Goal: Use online tool/utility: Utilize a website feature to perform a specific function

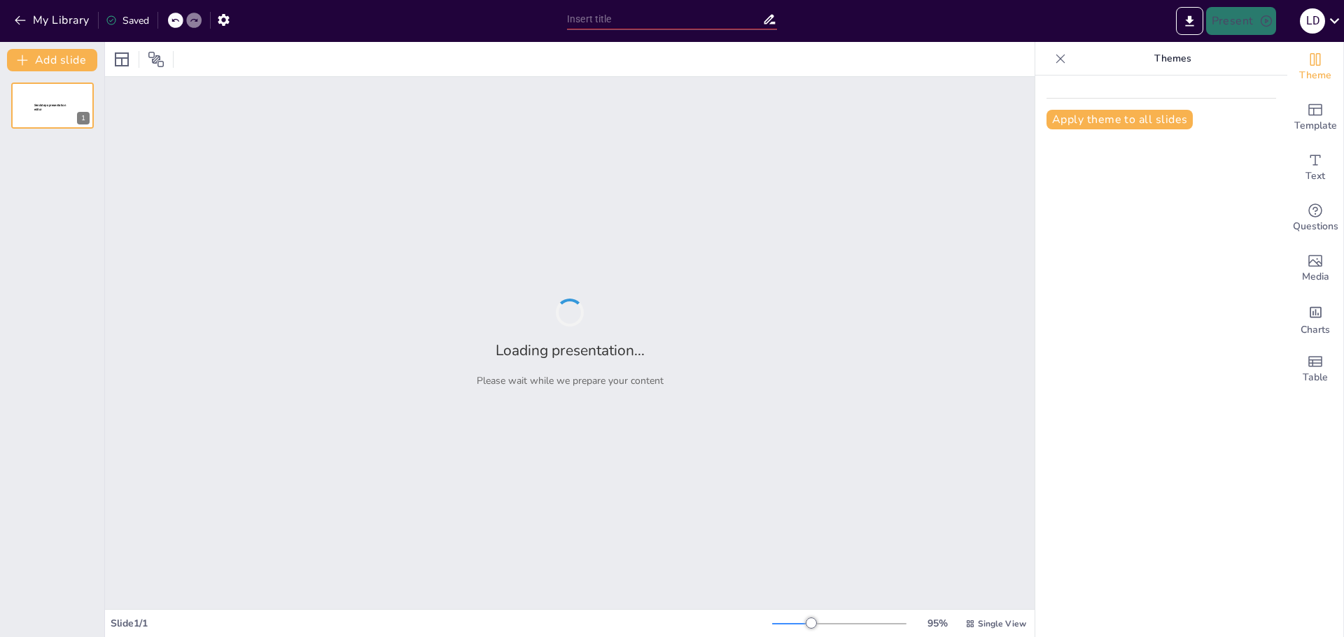
type input "Ascend ALG"
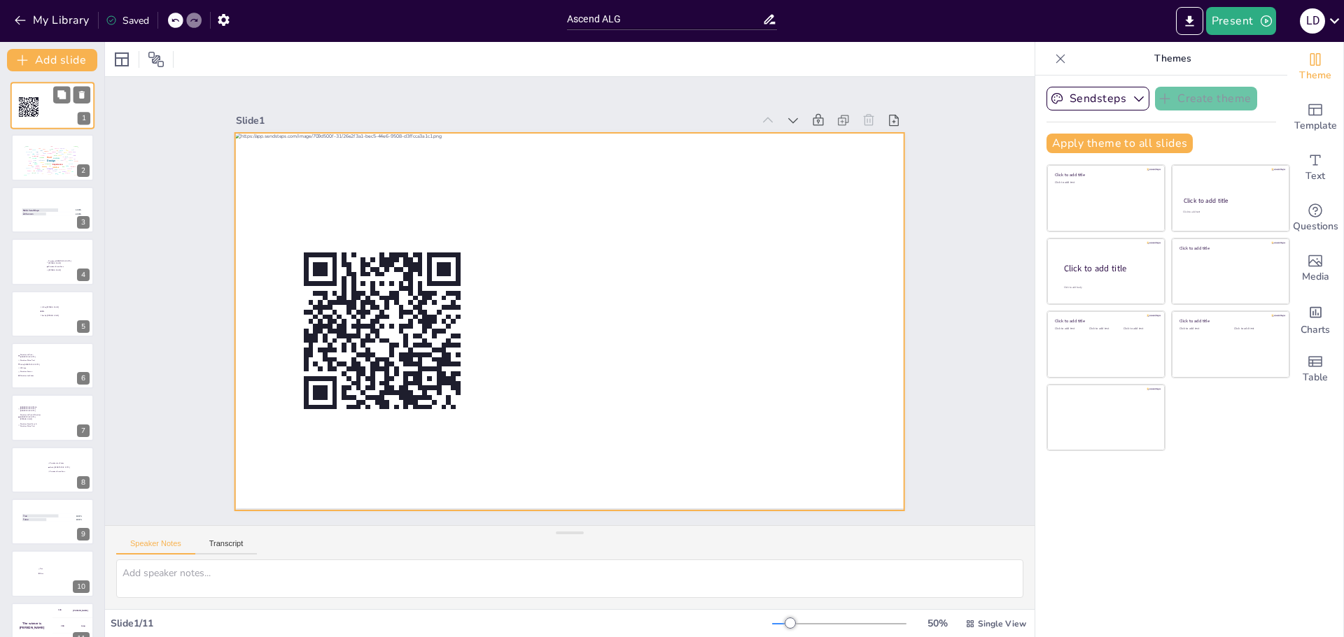
click at [74, 106] on div at bounding box center [52, 106] width 85 height 48
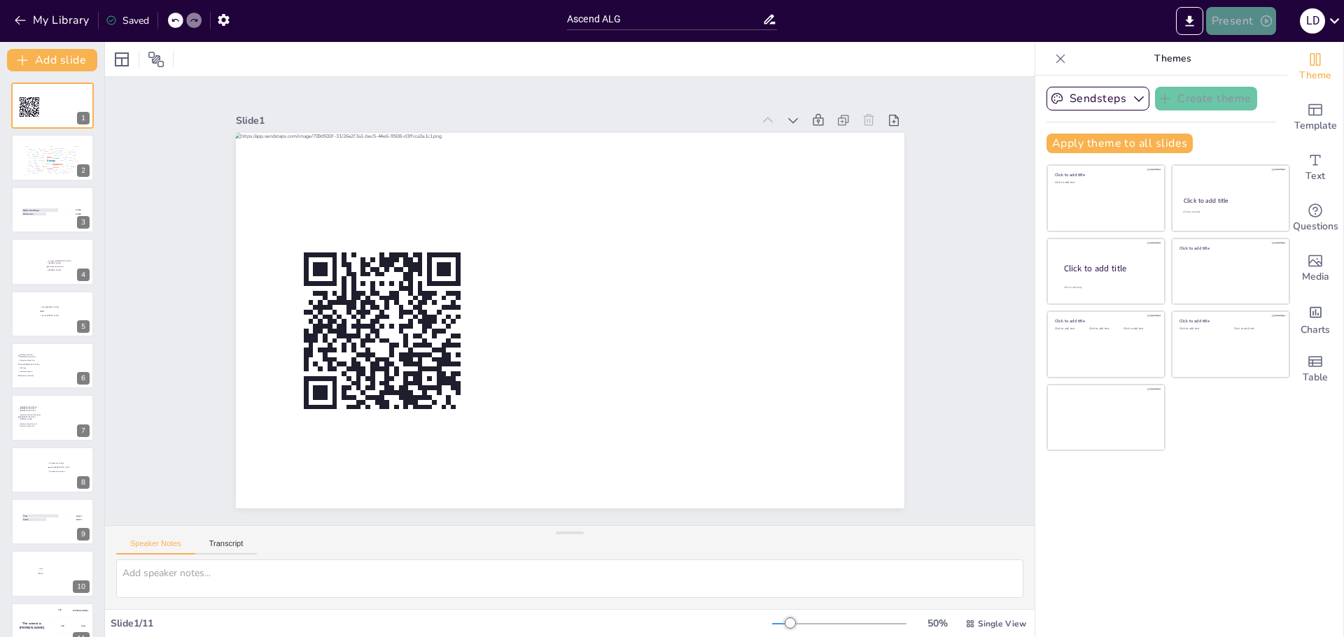
click at [1229, 15] on button "Present" at bounding box center [1241, 21] width 70 height 28
click at [1269, 49] on li "Preview presentation" at bounding box center [1262, 52] width 110 height 22
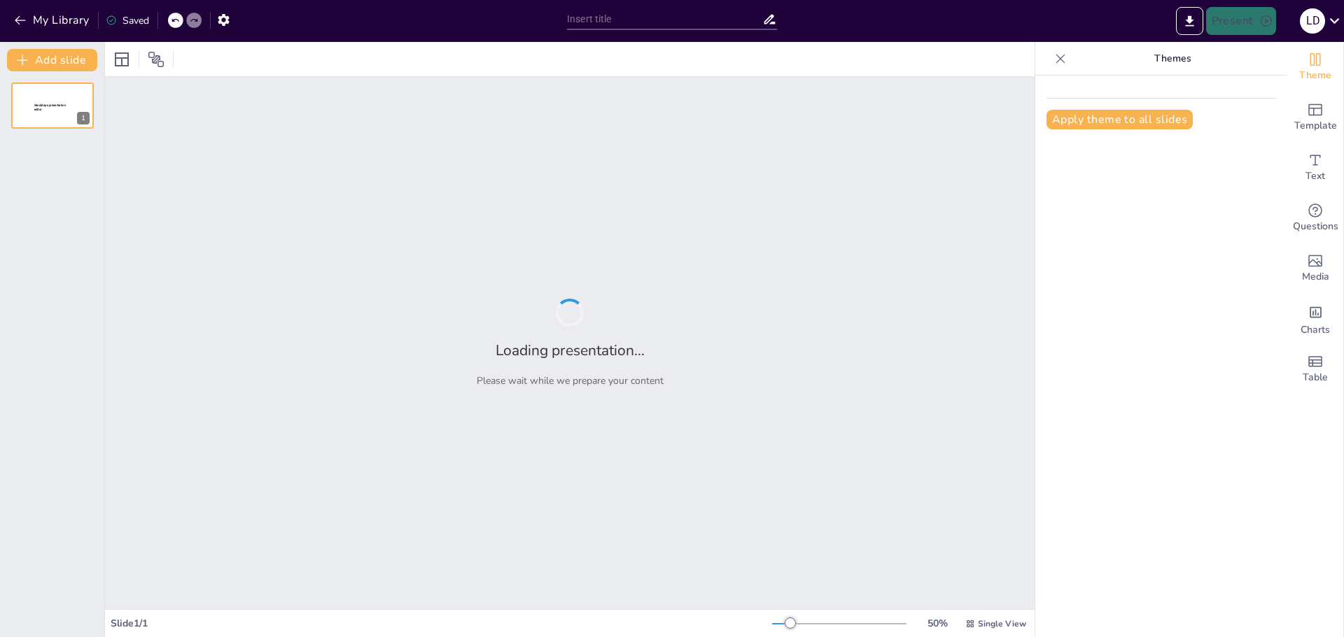
type input "Ascend ALG"
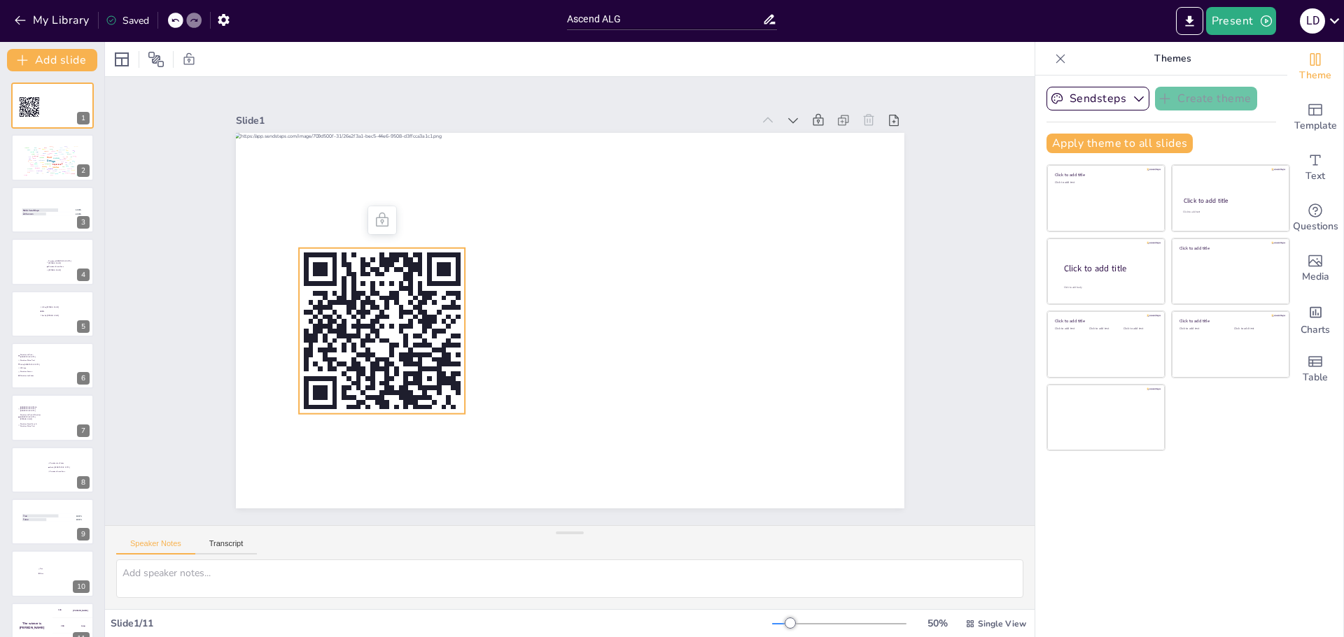
click at [429, 209] on rect at bounding box center [520, 117] width 183 height 183
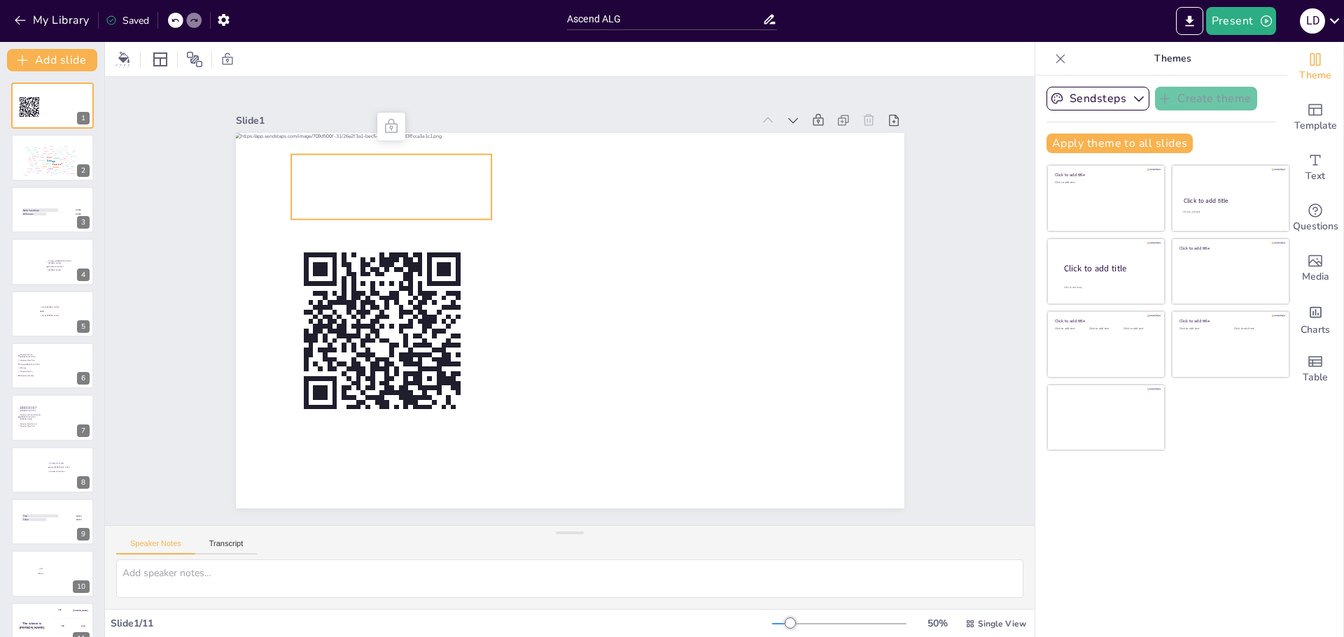
click at [530, 167] on span "Go to [URL][DOMAIN_NAME] and login with code: Free3384721" at bounding box center [592, 79] width 125 height 176
click at [1087, 96] on button "Sendsteps" at bounding box center [1097, 99] width 103 height 24
click at [974, 151] on div "Slide 1 Go to [URL][DOMAIN_NAME] and login with code: Free3384721 Slide 2 Write…" at bounding box center [569, 301] width 1029 height 853
click at [716, 194] on span "Go to [URL][DOMAIN_NAME] and login with code: Free3384721" at bounding box center [782, 236] width 133 height 167
click at [1332, 22] on icon at bounding box center [1334, 20] width 19 height 19
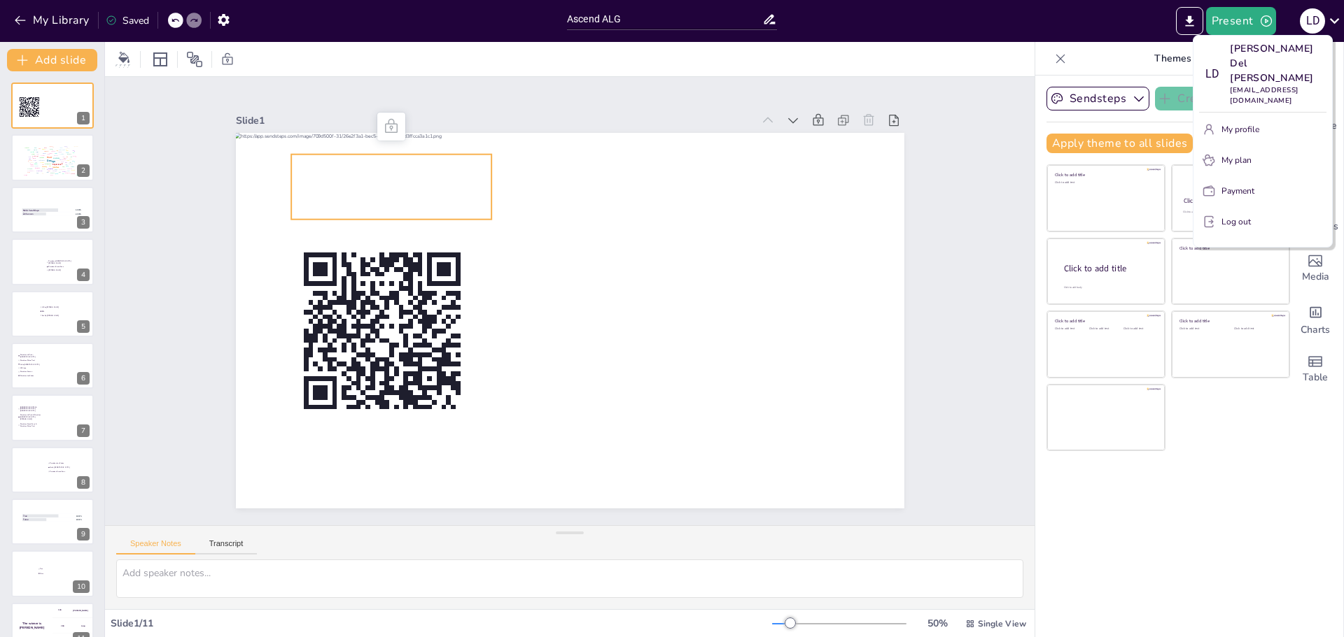
click at [1248, 154] on p "My plan" at bounding box center [1236, 160] width 30 height 13
